Goal: Use online tool/utility: Utilize a website feature to perform a specific function

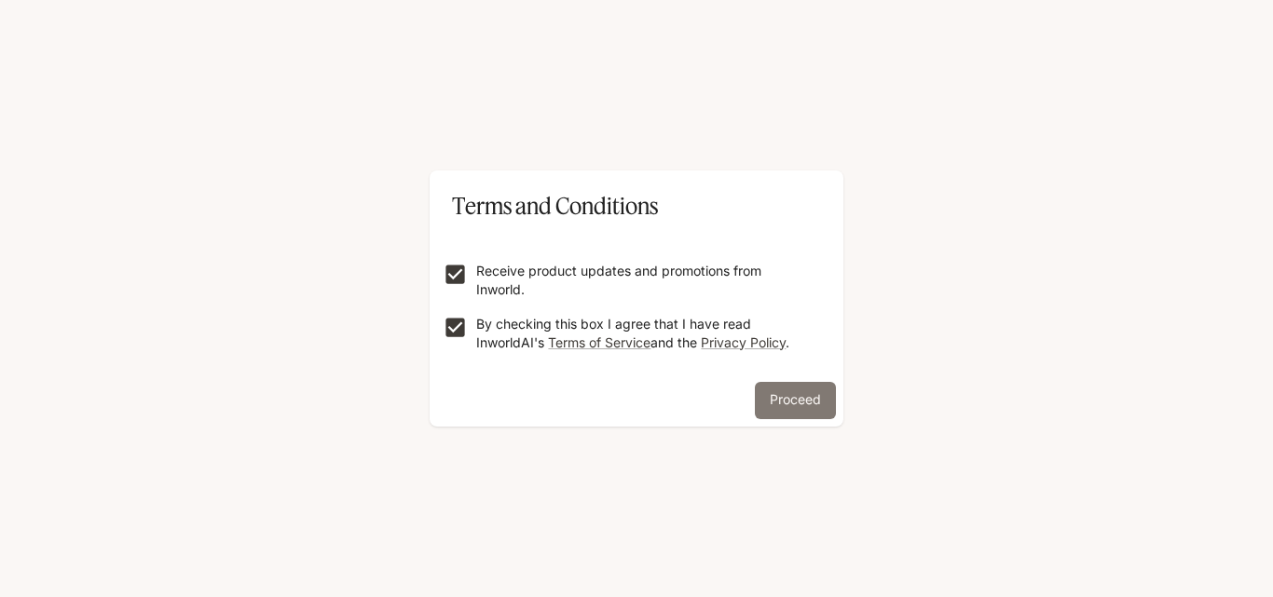
click at [775, 408] on button "Proceed" at bounding box center [795, 400] width 81 height 37
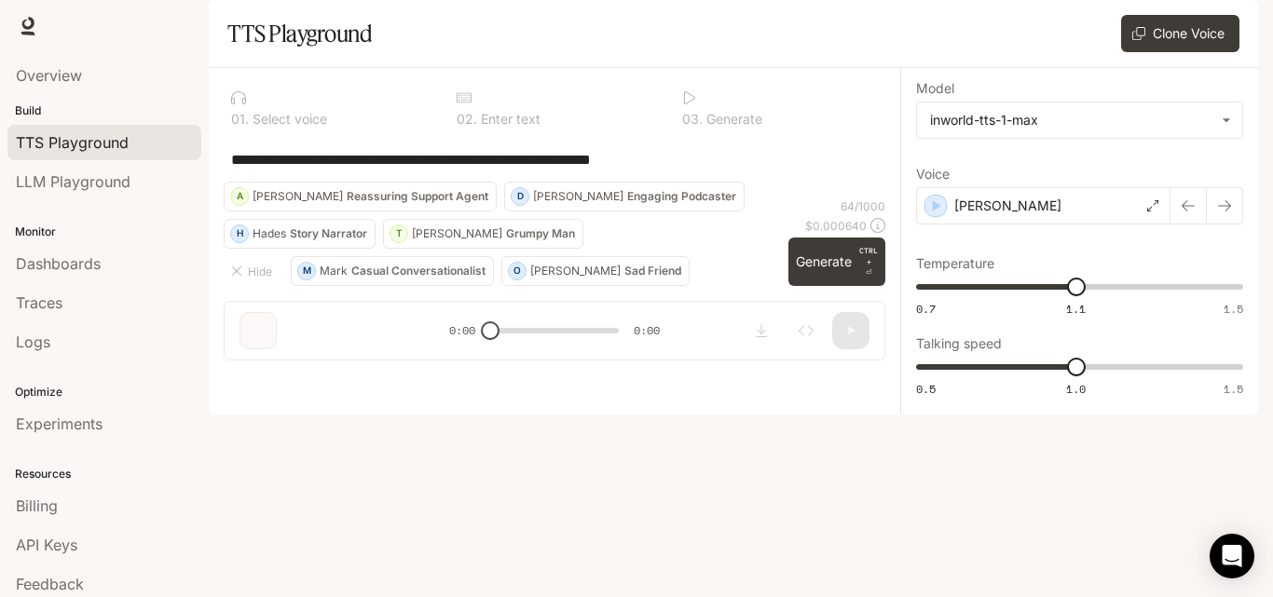
click at [672, 182] on div "**********" at bounding box center [555, 159] width 662 height 45
click at [1160, 52] on button "Clone Voice" at bounding box center [1180, 33] width 118 height 37
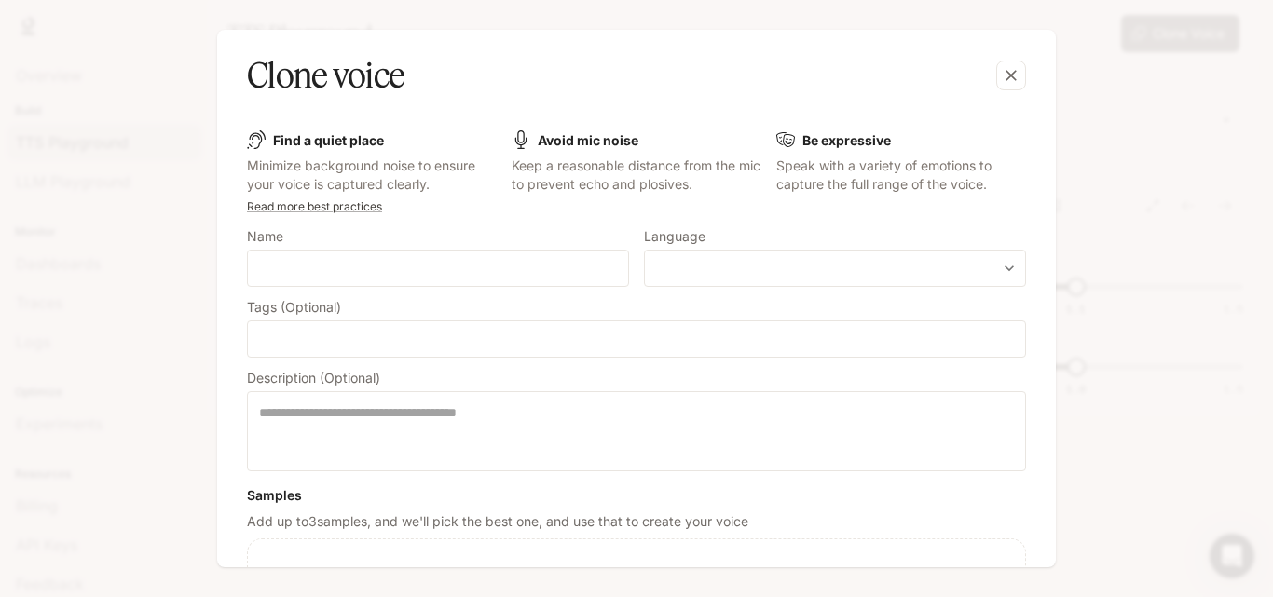
click at [597, 137] on b "Avoid mic noise" at bounding box center [588, 140] width 101 height 16
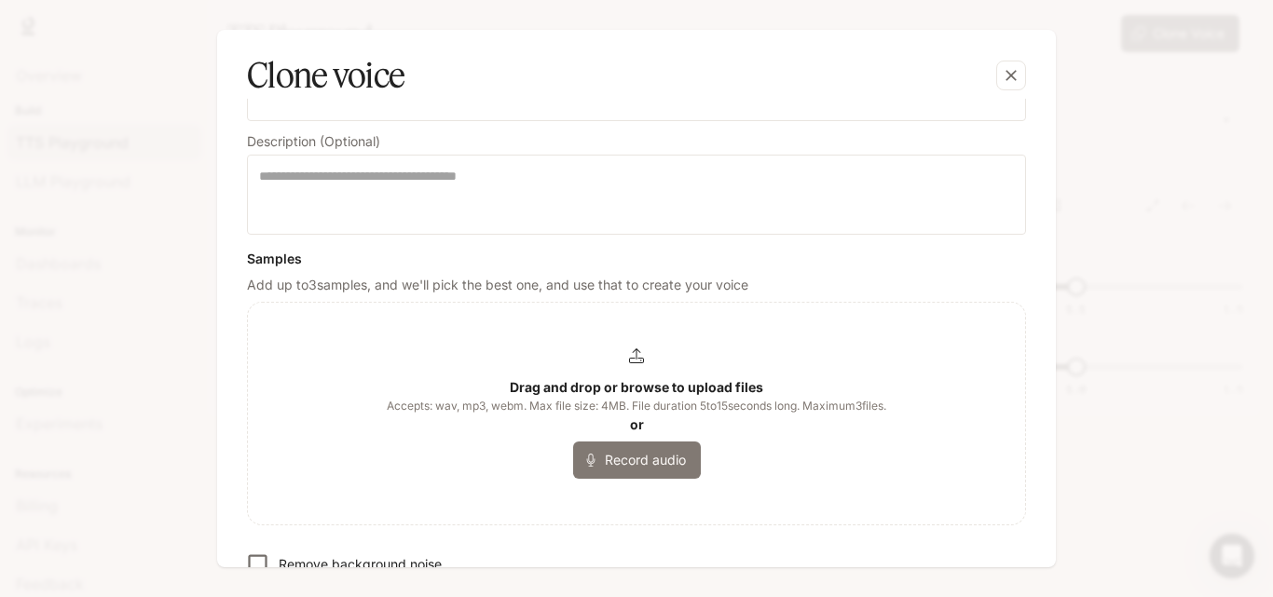
scroll to position [373, 0]
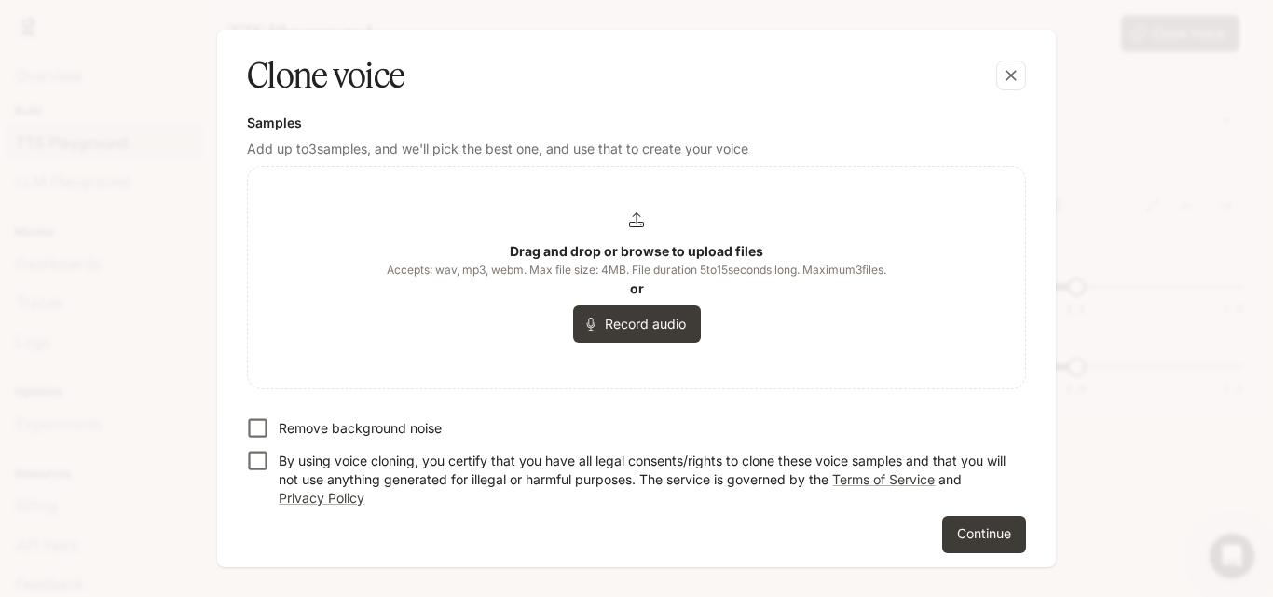
click at [632, 216] on icon at bounding box center [636, 219] width 15 height 15
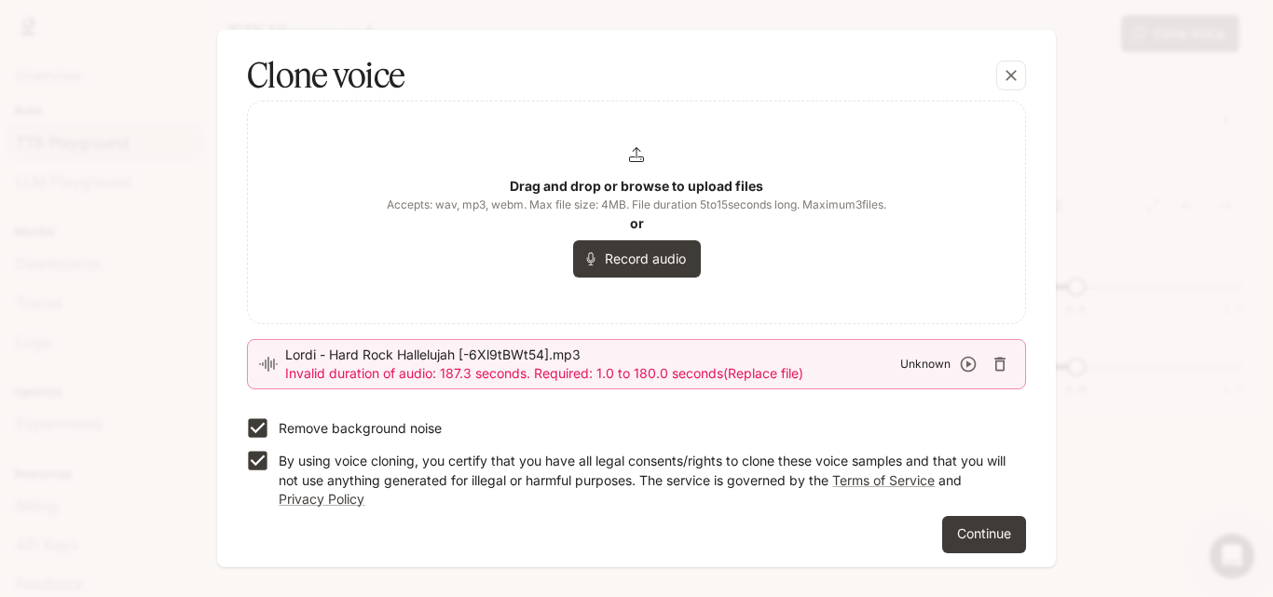
scroll to position [445, 0]
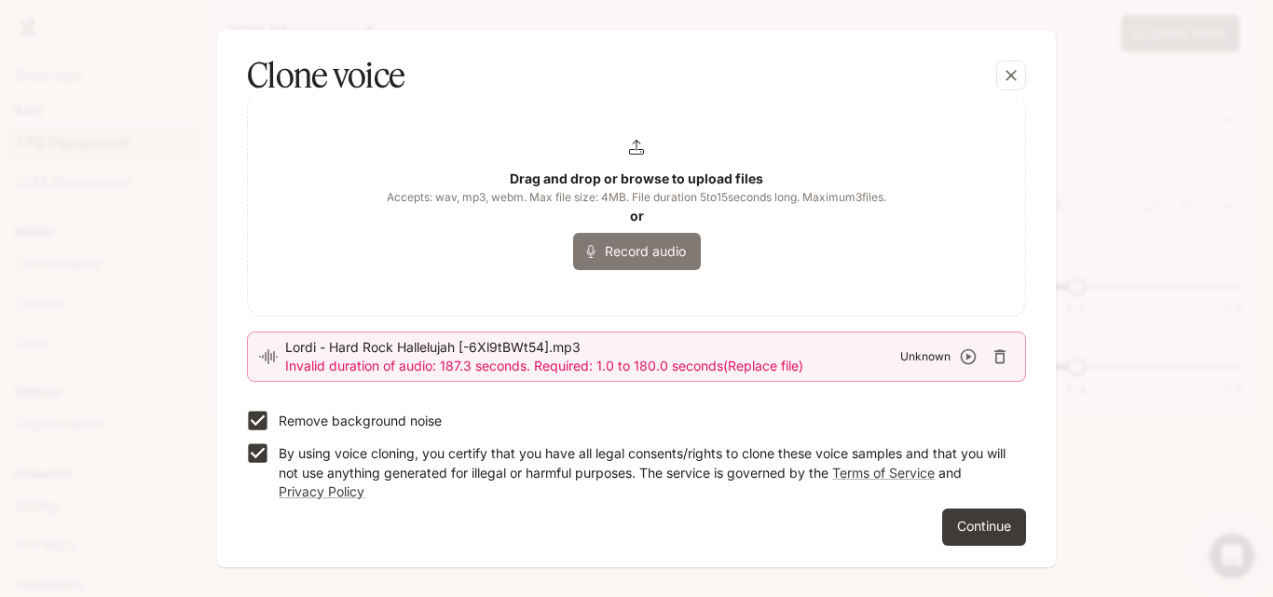
click at [642, 256] on button "Record audio" at bounding box center [637, 251] width 128 height 37
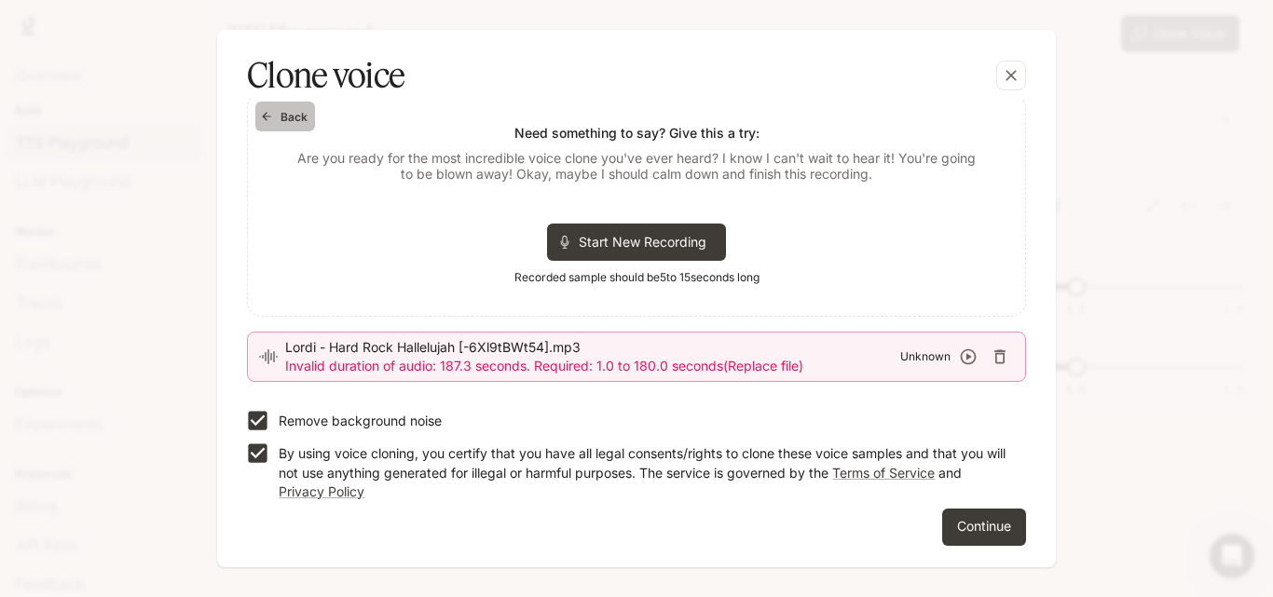
click at [272, 113] on icon "button" at bounding box center [266, 116] width 13 height 13
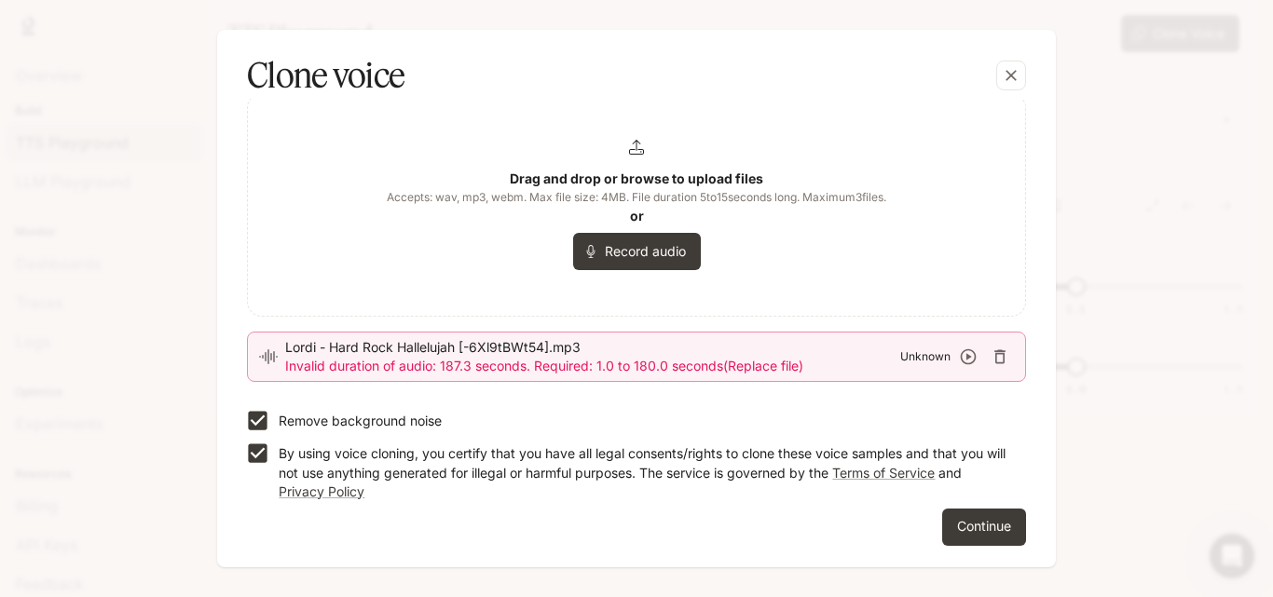
click at [639, 150] on icon at bounding box center [636, 147] width 15 height 15
